Goal: Navigation & Orientation: Find specific page/section

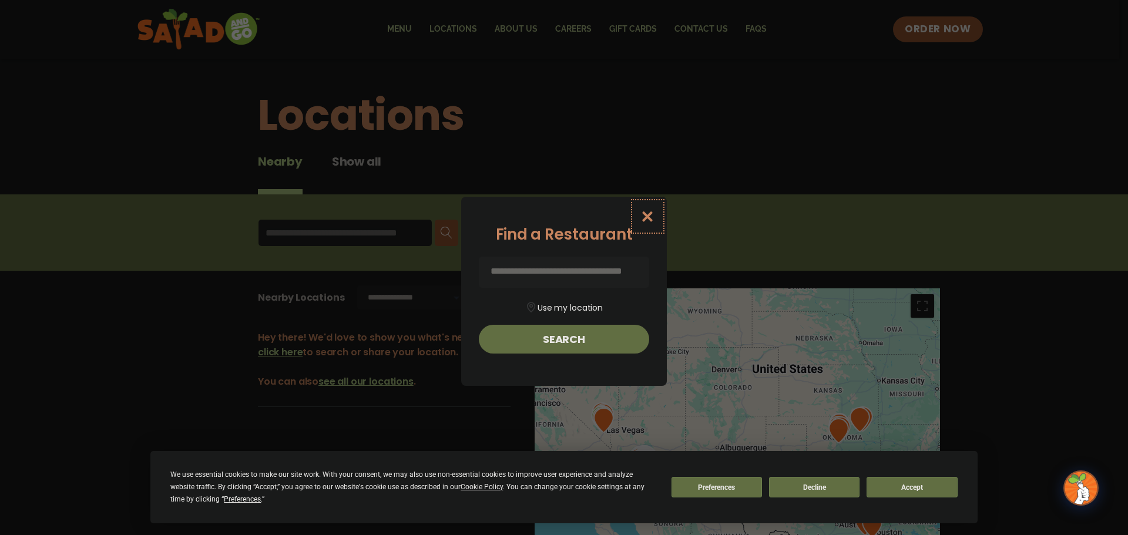
click at [645, 211] on icon "Close modal" at bounding box center [647, 216] width 15 height 12
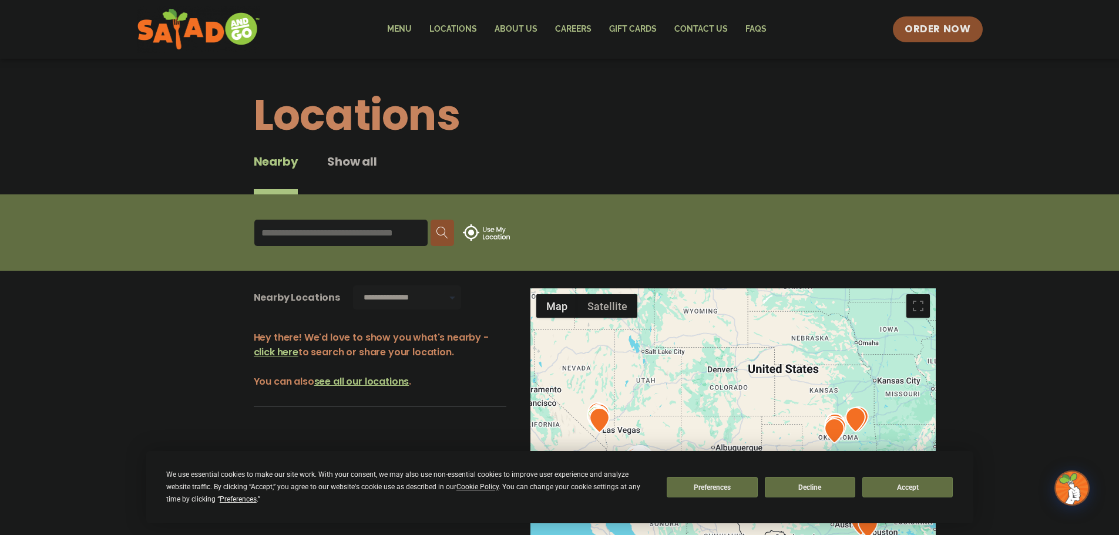
click at [994, 405] on div "**********" at bounding box center [559, 497] width 1119 height 452
click at [909, 487] on button "Accept" at bounding box center [907, 487] width 90 height 21
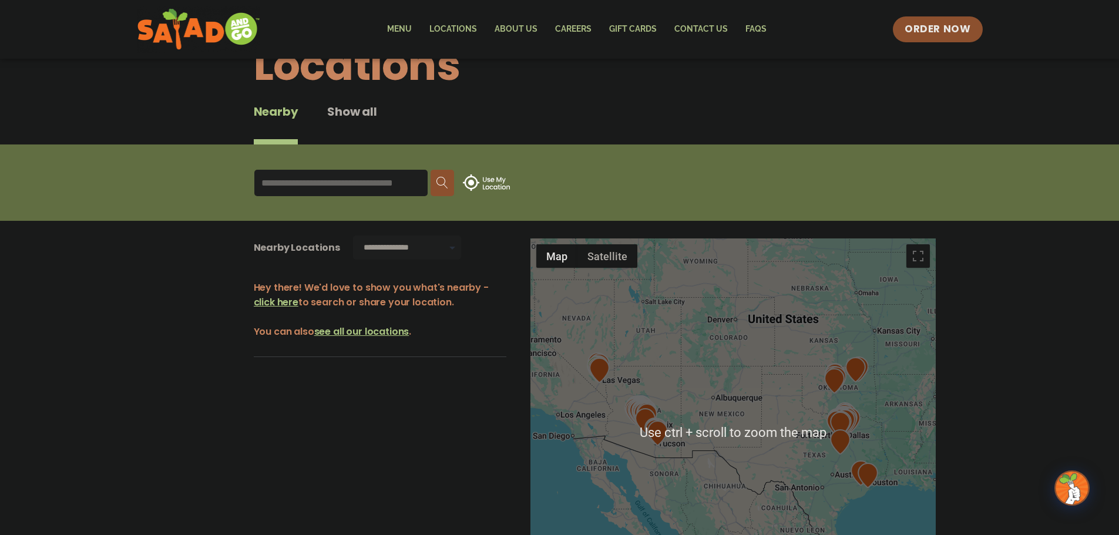
scroll to position [59, 0]
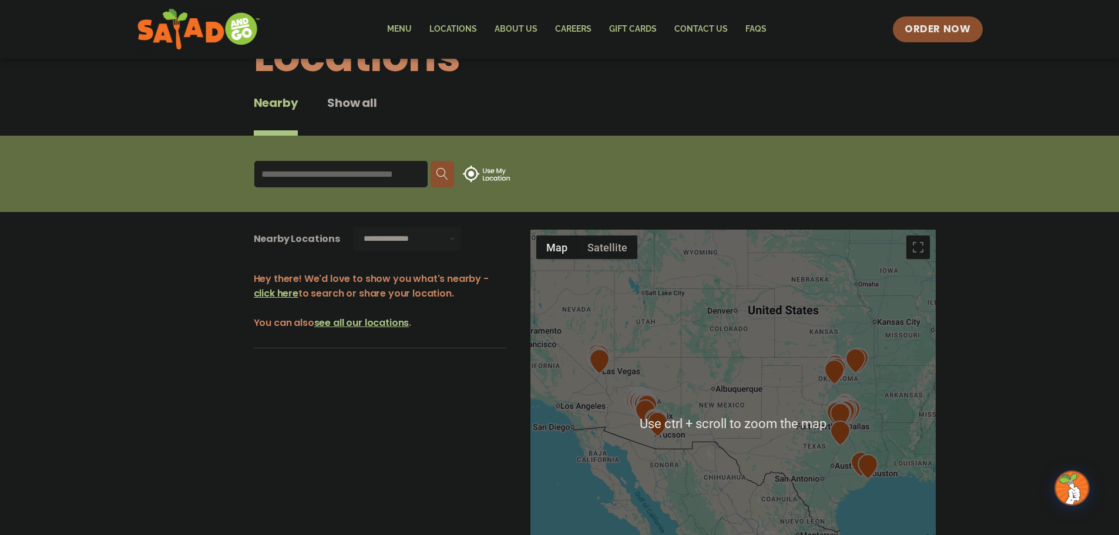
click at [790, 389] on div at bounding box center [732, 424] width 405 height 389
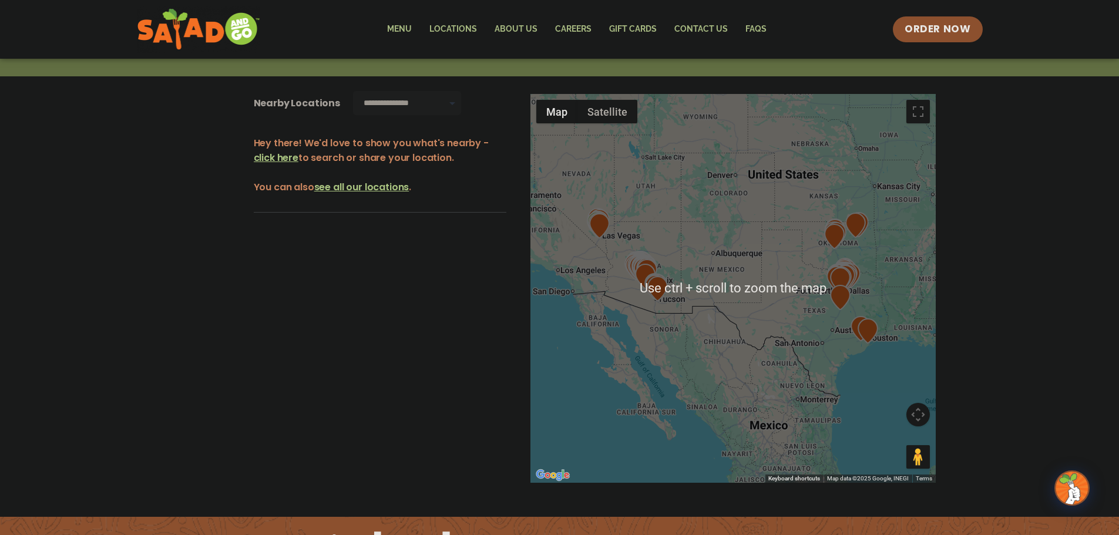
scroll to position [235, 0]
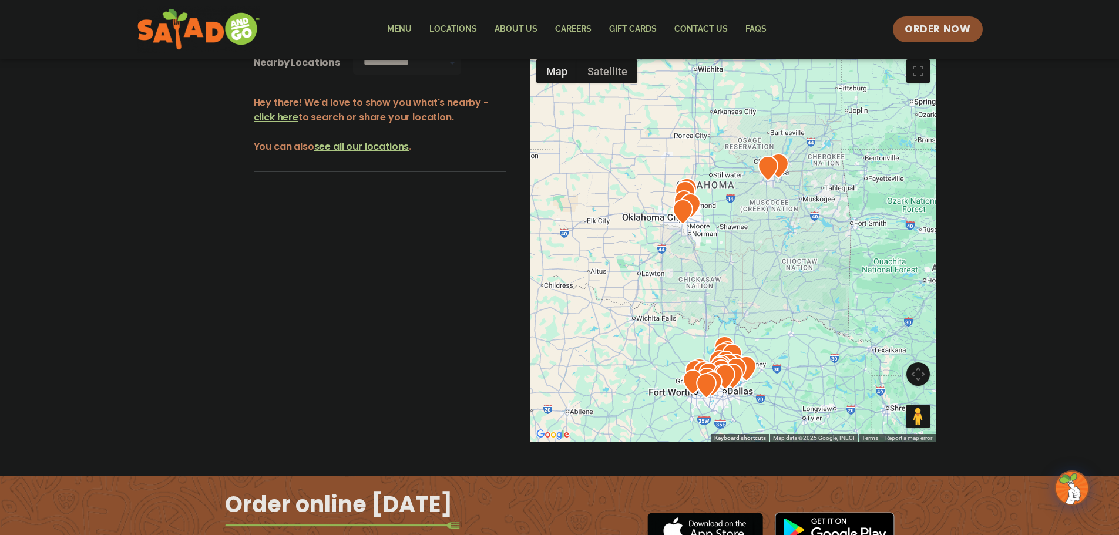
drag, startPoint x: 665, startPoint y: 198, endPoint x: 718, endPoint y: 247, distance: 71.5
click at [707, 250] on div at bounding box center [732, 247] width 405 height 389
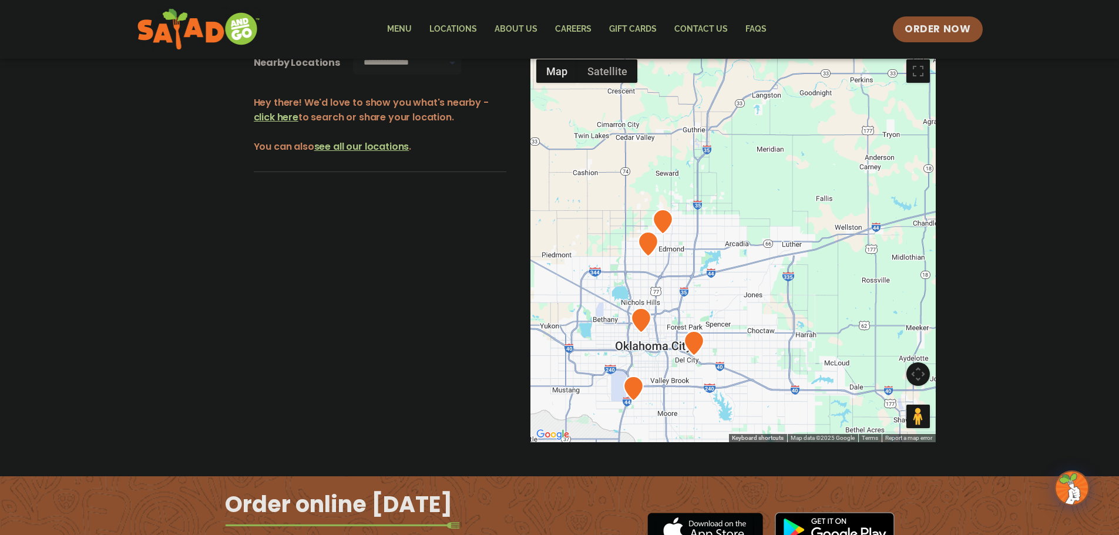
drag, startPoint x: 652, startPoint y: 199, endPoint x: 774, endPoint y: 341, distance: 187.0
click at [774, 341] on div at bounding box center [732, 247] width 405 height 389
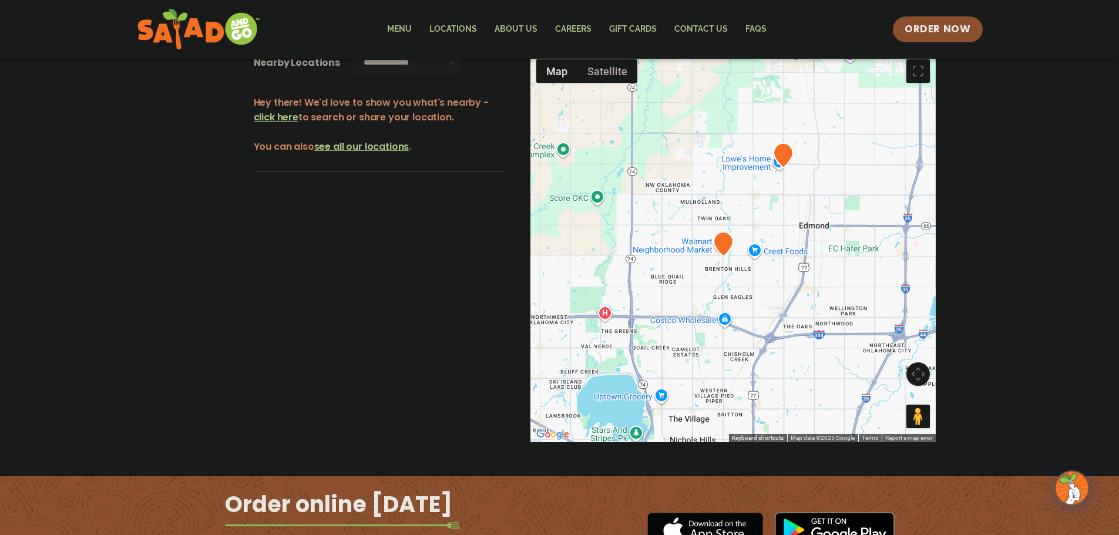
drag, startPoint x: 650, startPoint y: 300, endPoint x: 743, endPoint y: 321, distance: 95.7
click at [743, 321] on div at bounding box center [732, 247] width 405 height 389
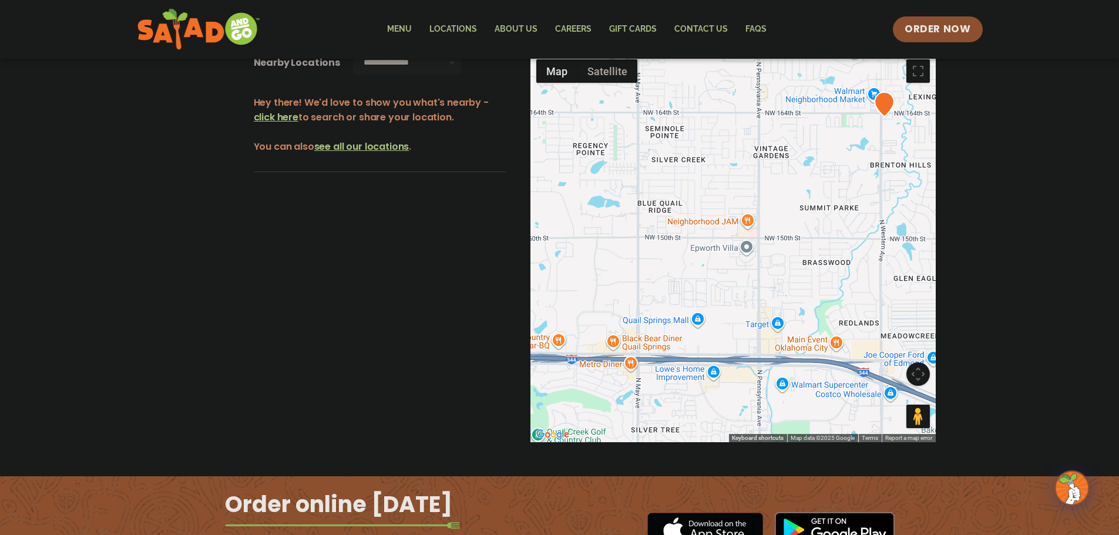
drag, startPoint x: 683, startPoint y: 239, endPoint x: 960, endPoint y: 288, distance: 281.0
click at [960, 288] on div "**********" at bounding box center [559, 262] width 1119 height 452
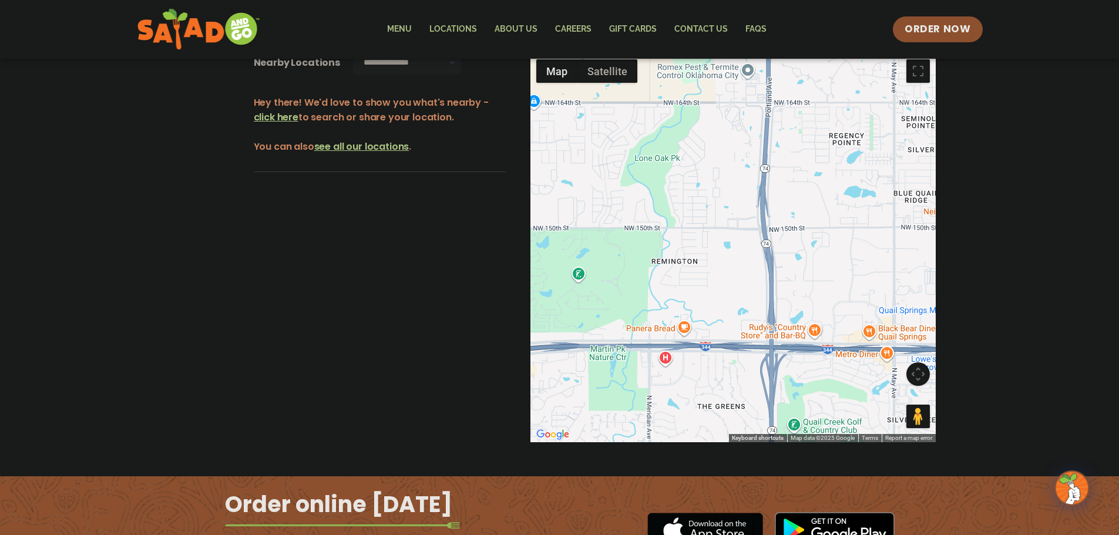
drag, startPoint x: 677, startPoint y: 310, endPoint x: 927, endPoint y: 300, distance: 249.8
click at [929, 300] on div at bounding box center [732, 247] width 405 height 389
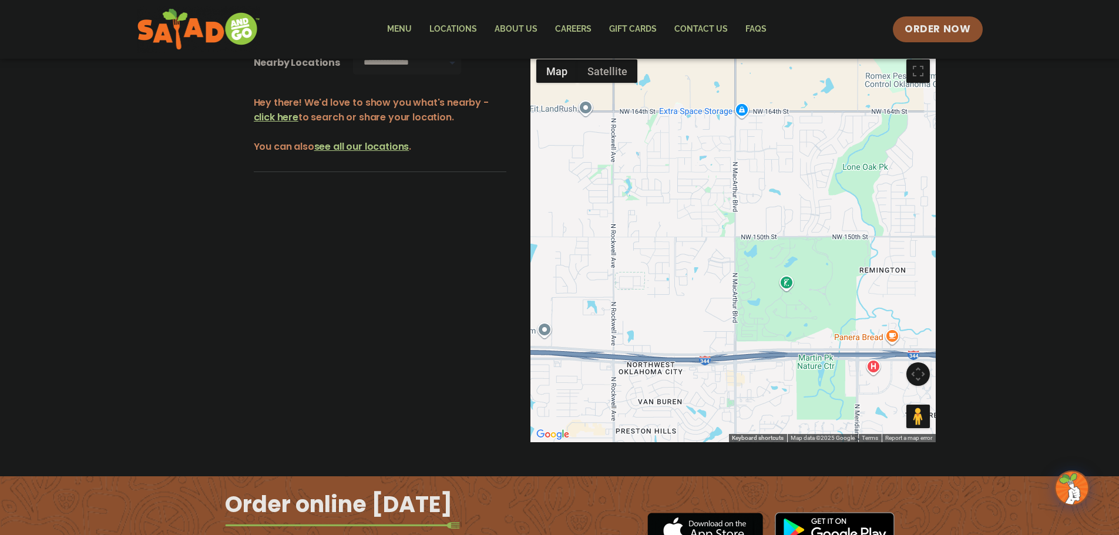
drag, startPoint x: 637, startPoint y: 312, endPoint x: 833, endPoint y: 321, distance: 196.9
click at [833, 321] on div at bounding box center [732, 247] width 405 height 389
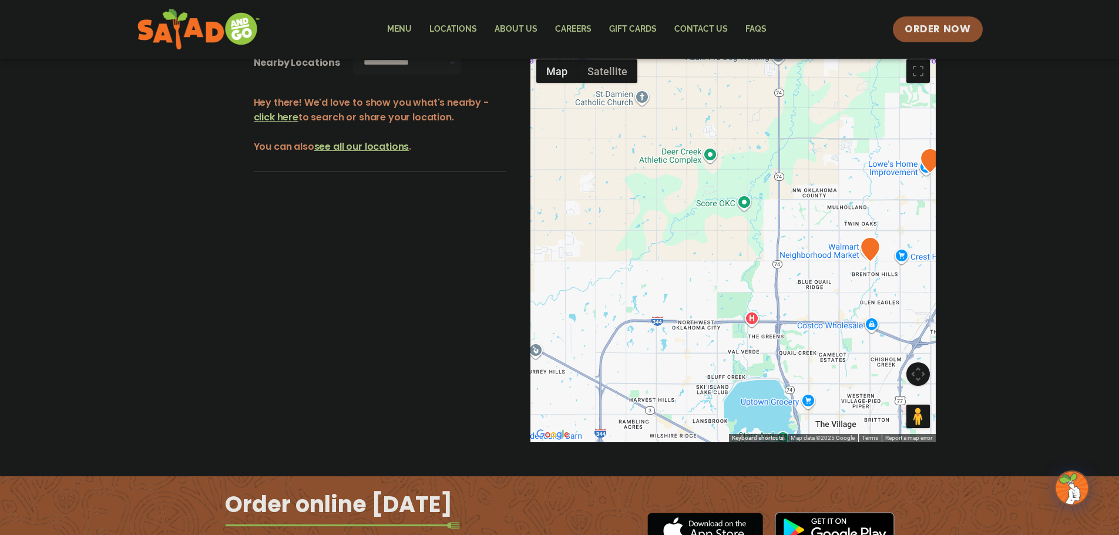
drag, startPoint x: 828, startPoint y: 326, endPoint x: 744, endPoint y: 331, distance: 84.7
click at [744, 331] on div at bounding box center [732, 247] width 405 height 389
